Goal: Transaction & Acquisition: Purchase product/service

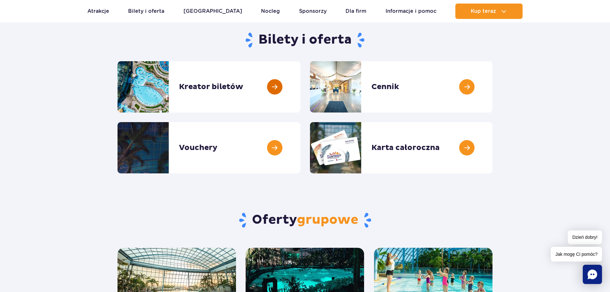
scroll to position [64, 0]
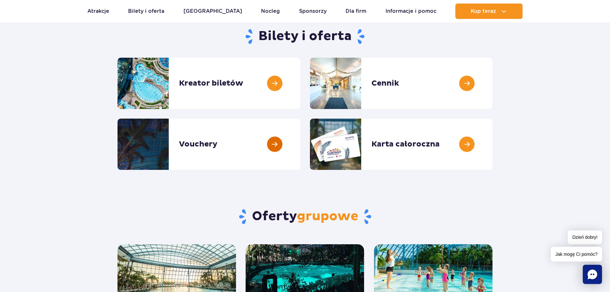
click at [300, 144] on link at bounding box center [300, 144] width 0 height 51
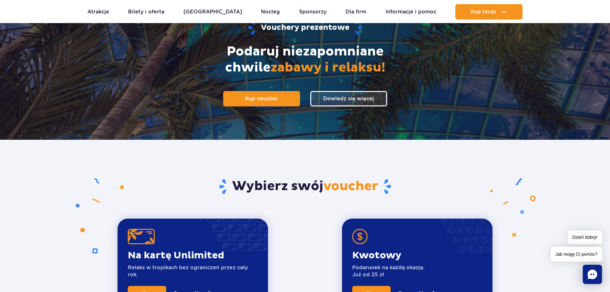
scroll to position [64, 0]
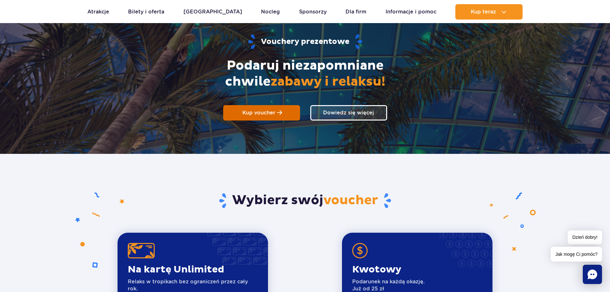
click at [265, 115] on span "Kup voucher" at bounding box center [258, 113] width 33 height 6
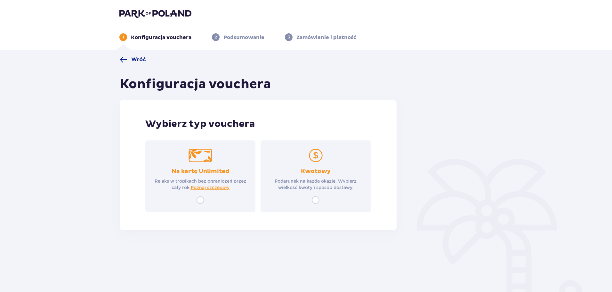
click at [199, 198] on input "radio" at bounding box center [201, 200] width 8 height 8
radio input "true"
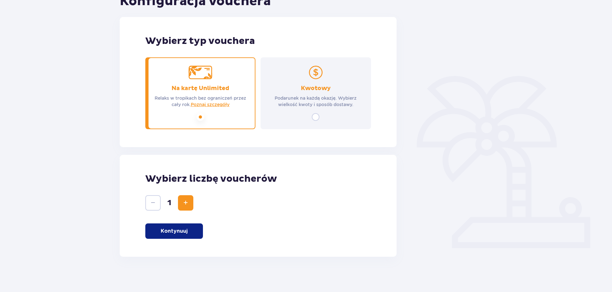
scroll to position [86, 0]
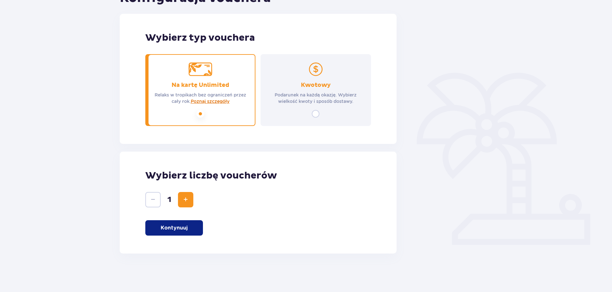
click at [213, 100] on span "Poznaj szczegóły" at bounding box center [210, 101] width 39 height 6
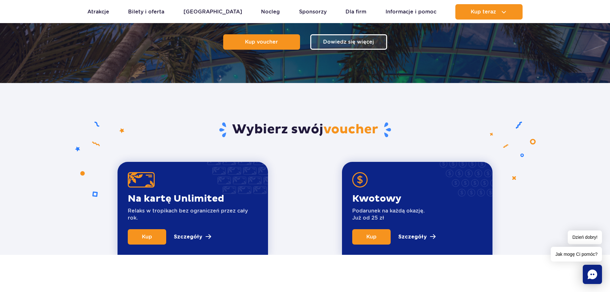
scroll to position [44, 0]
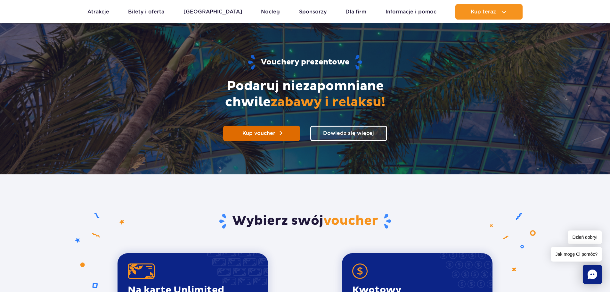
click at [272, 131] on span "Kup voucher" at bounding box center [258, 133] width 33 height 6
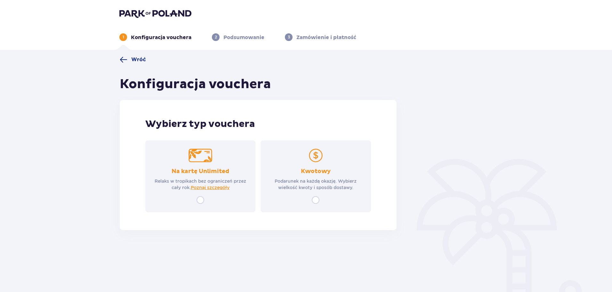
click at [315, 199] on input "radio" at bounding box center [316, 200] width 8 height 8
radio input "true"
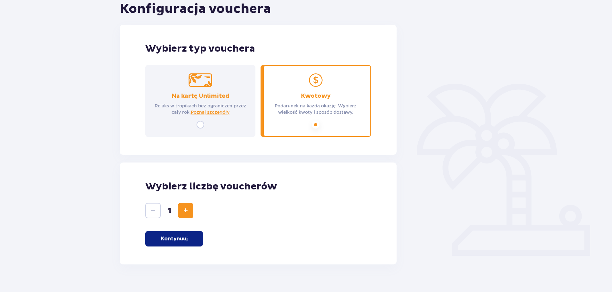
scroll to position [86, 0]
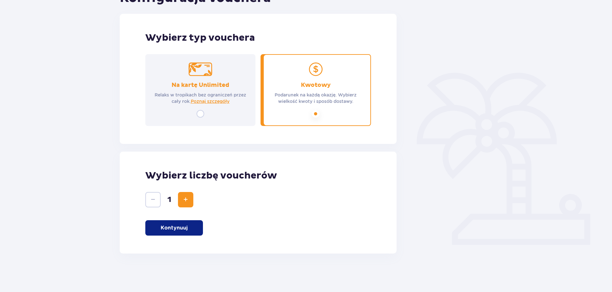
click at [193, 226] on button "Kontynuuj" at bounding box center [174, 227] width 58 height 15
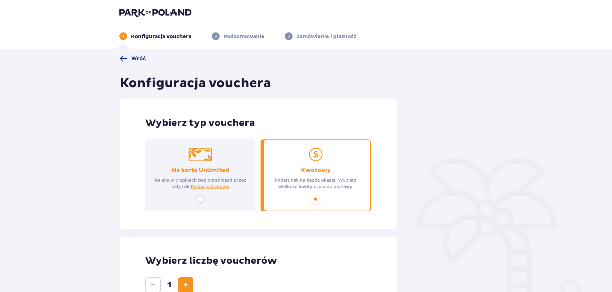
scroll to position [0, 0]
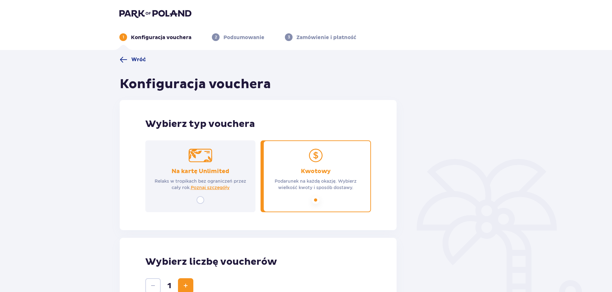
click at [223, 166] on div "Na kartę Unlimited Relaks w tropikach bez ograniczeń przez cały rok. Poznaj szc…" at bounding box center [200, 176] width 110 height 72
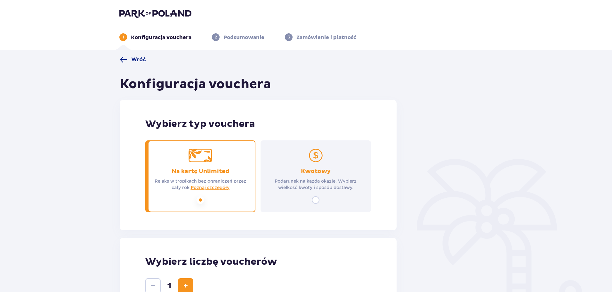
click at [152, 14] on img at bounding box center [155, 13] width 72 height 9
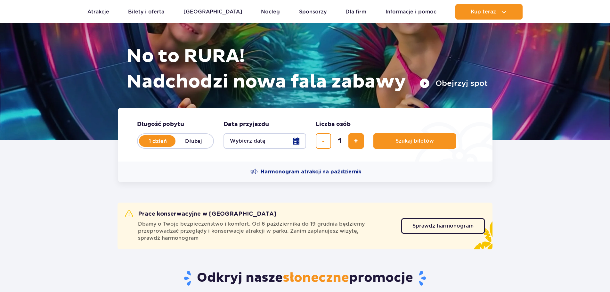
scroll to position [64, 0]
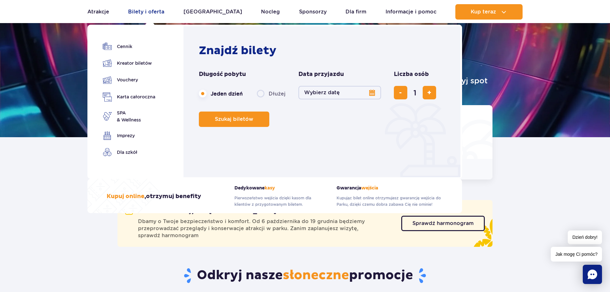
click at [154, 14] on link "Bilety i oferta" at bounding box center [146, 11] width 36 height 15
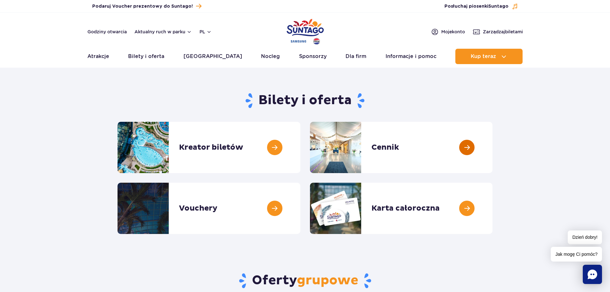
click at [493, 141] on link at bounding box center [493, 147] width 0 height 51
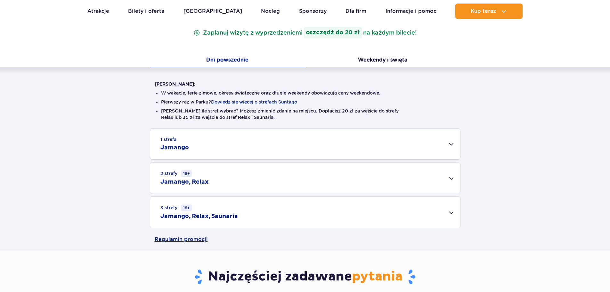
scroll to position [128, 0]
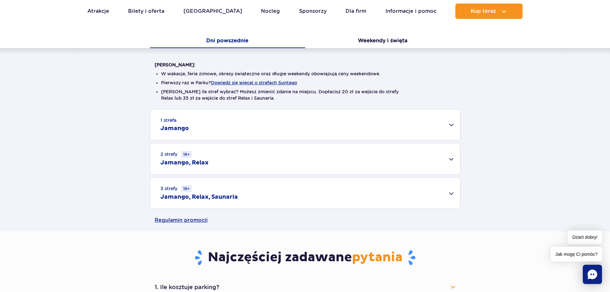
click at [215, 126] on div "1 strefa Jamango" at bounding box center [305, 124] width 310 height 31
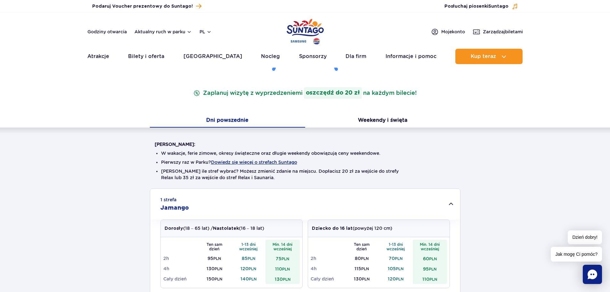
scroll to position [0, 0]
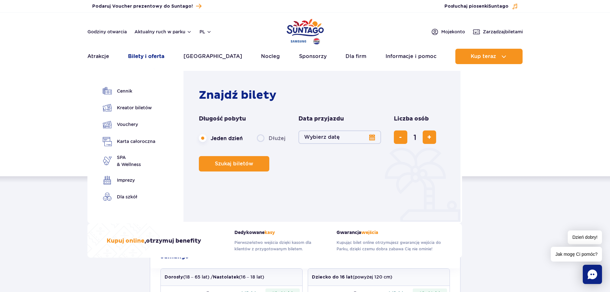
click at [156, 59] on link "Bilety i oferta" at bounding box center [146, 56] width 36 height 15
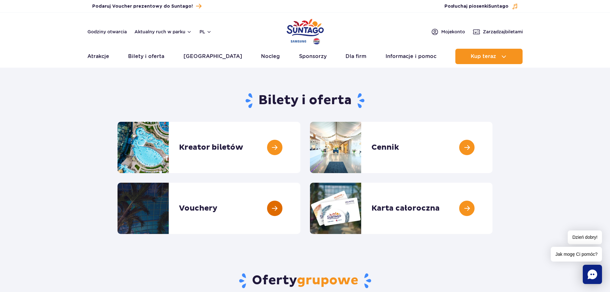
click at [300, 206] on link at bounding box center [300, 208] width 0 height 51
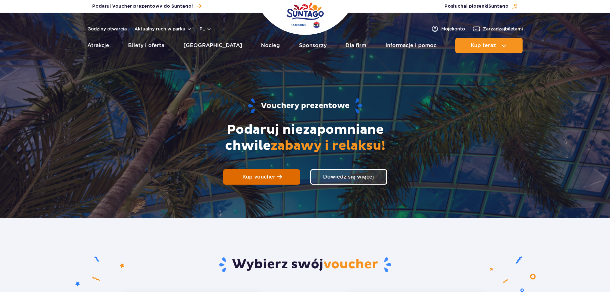
click at [278, 182] on link "Kup voucher" at bounding box center [261, 176] width 77 height 15
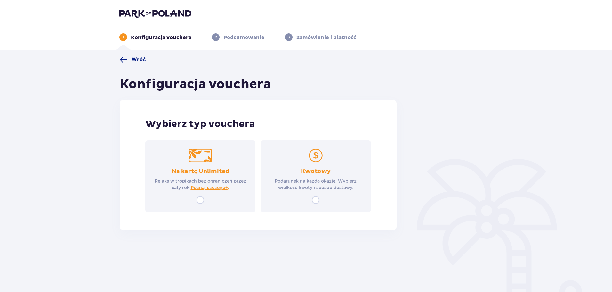
click at [316, 199] on input "radio" at bounding box center [316, 200] width 8 height 8
radio input "true"
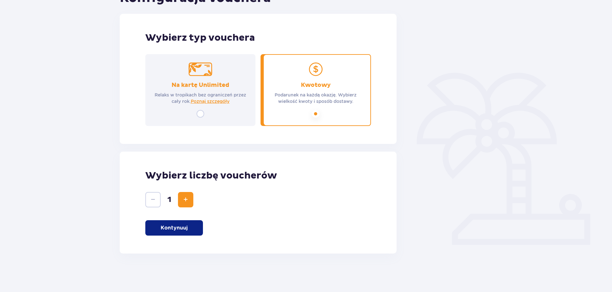
click at [184, 230] on p "Kontynuuj" at bounding box center [174, 227] width 27 height 7
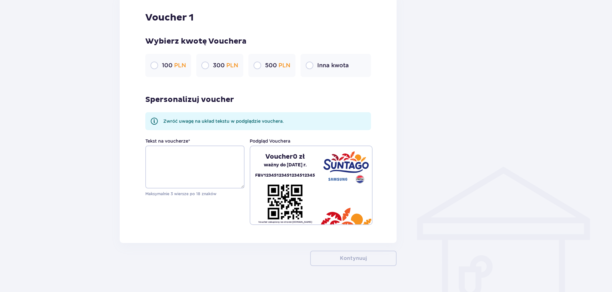
scroll to position [366, 0]
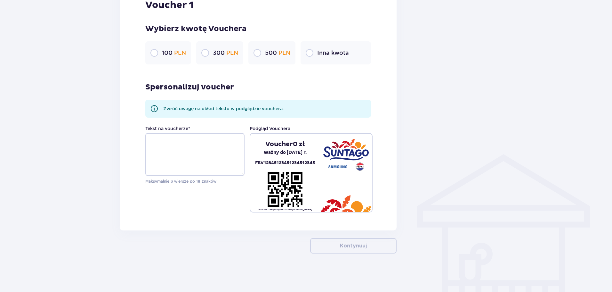
click at [308, 53] on input "radio" at bounding box center [310, 53] width 8 height 8
radio input "true"
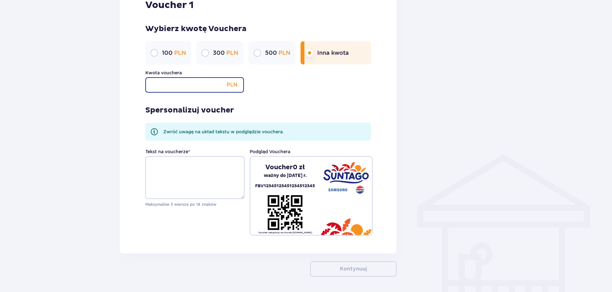
click at [206, 88] on input "Kwota vouchera" at bounding box center [194, 84] width 99 height 15
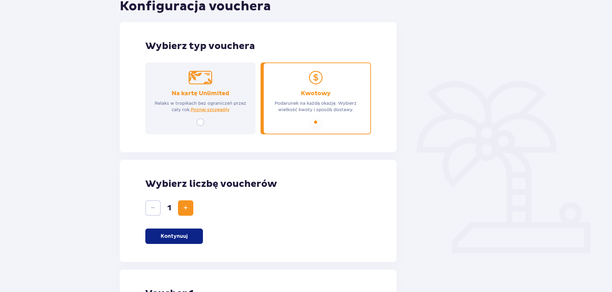
scroll to position [0, 0]
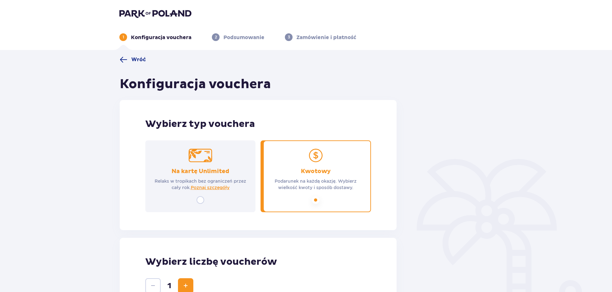
click at [141, 13] on img at bounding box center [155, 13] width 72 height 9
